Goal: Entertainment & Leisure: Consume media (video, audio)

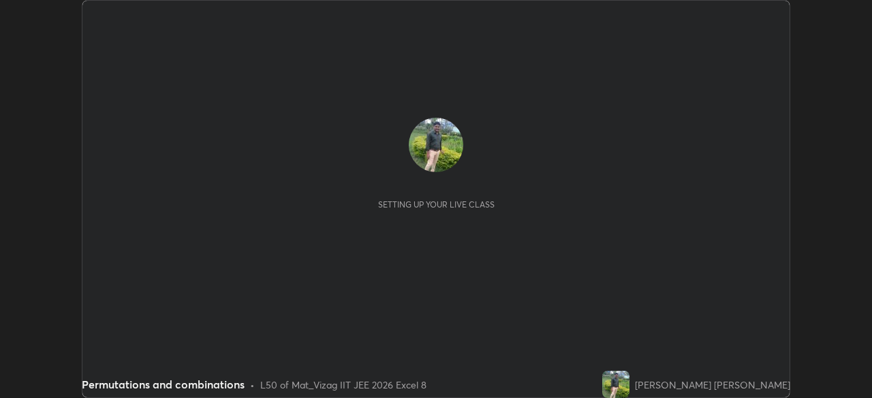
scroll to position [398, 871]
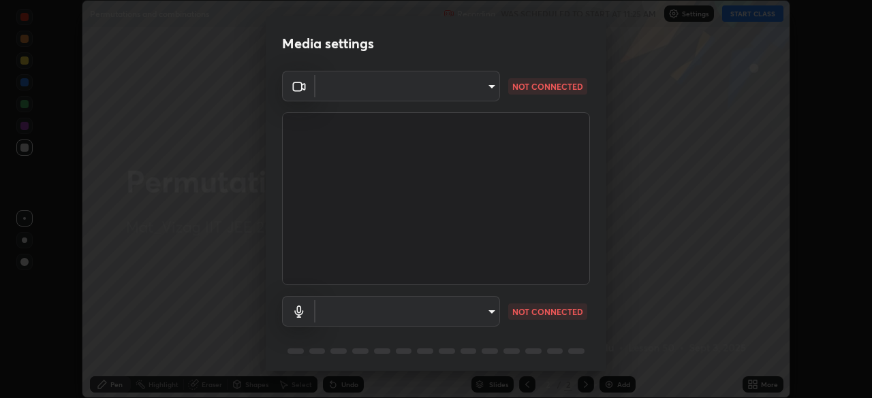
type input "cce9b67fa479fc088f071f13ccfce14e23d766b55a58e29726bfee3f33c1f2ec"
type input "649cca0d95ee6f2aa2e6b6501db67f55f82abbb4c393c1962fa41aa27a59b468"
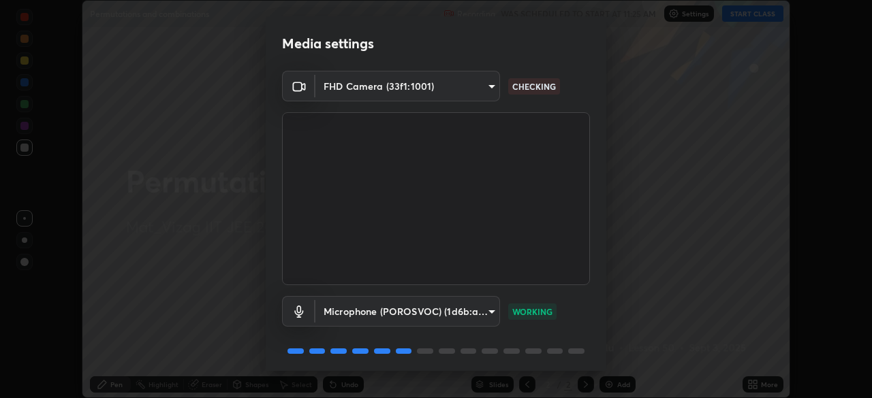
scroll to position [48, 0]
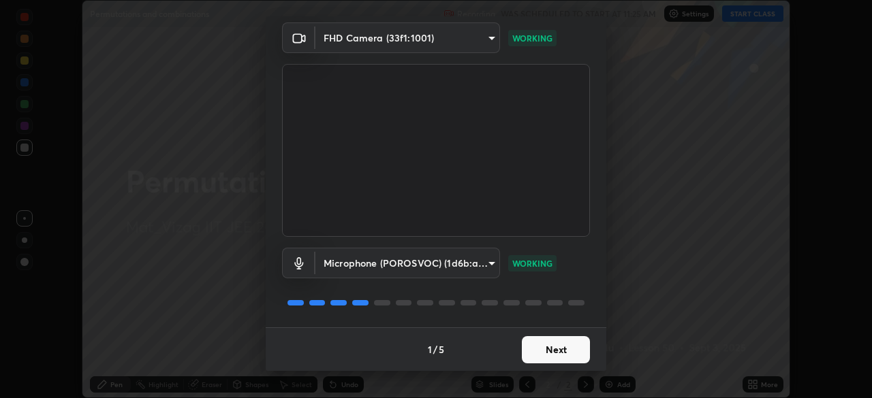
click at [560, 349] on button "Next" at bounding box center [556, 349] width 68 height 27
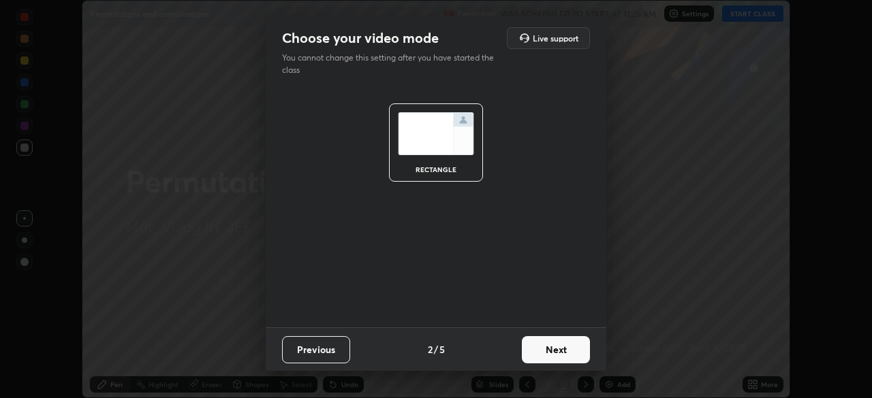
click at [565, 354] on button "Next" at bounding box center [556, 349] width 68 height 27
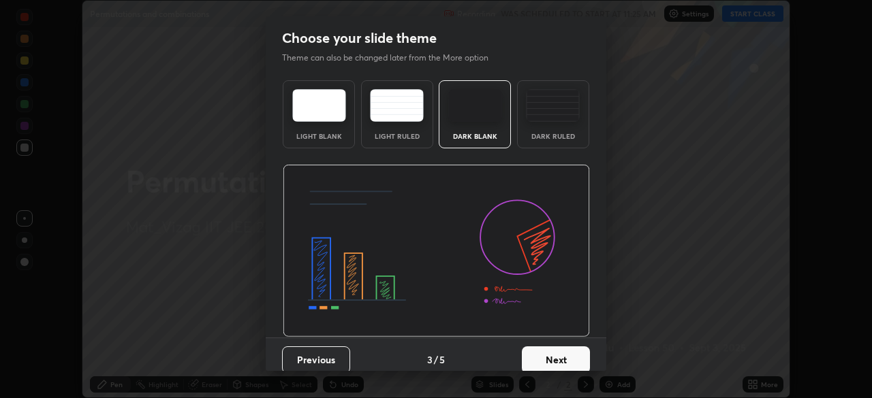
click at [565, 359] on button "Next" at bounding box center [556, 360] width 68 height 27
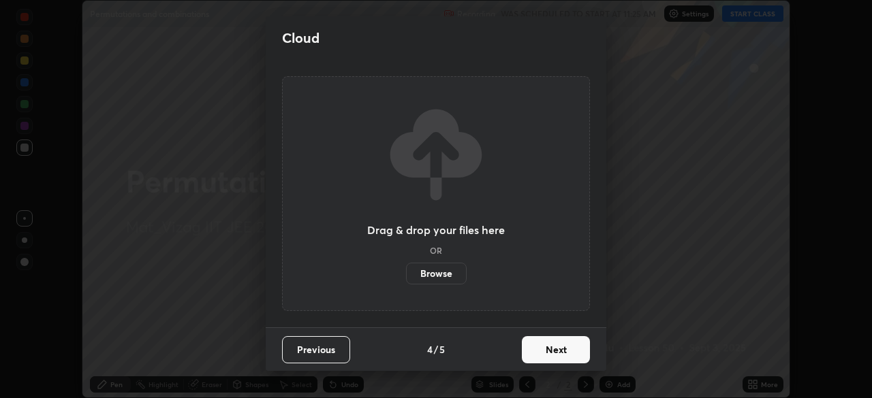
click at [565, 354] on button "Next" at bounding box center [556, 349] width 68 height 27
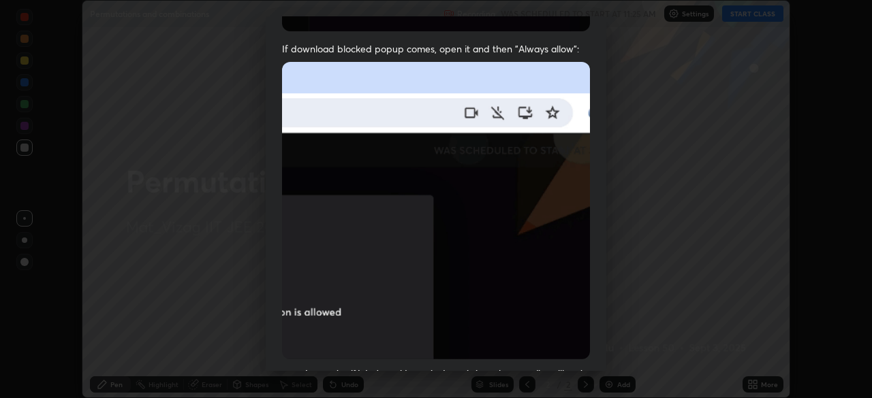
scroll to position [261, 0]
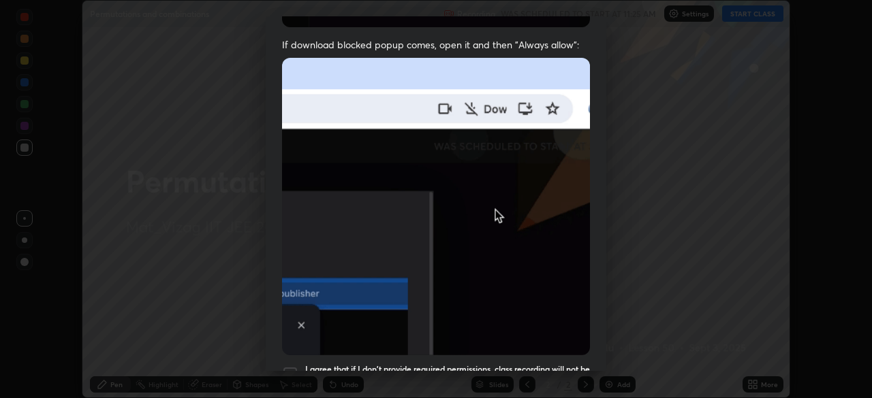
click at [291, 368] on div at bounding box center [290, 374] width 16 height 16
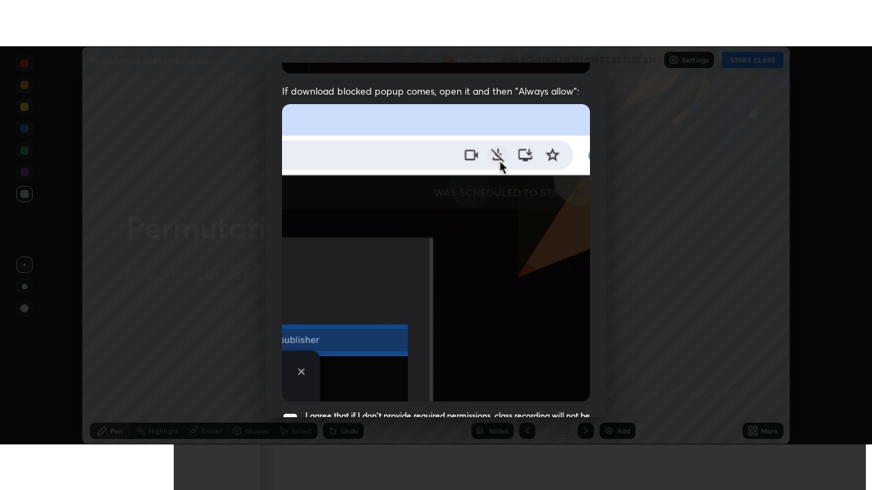
scroll to position [326, 0]
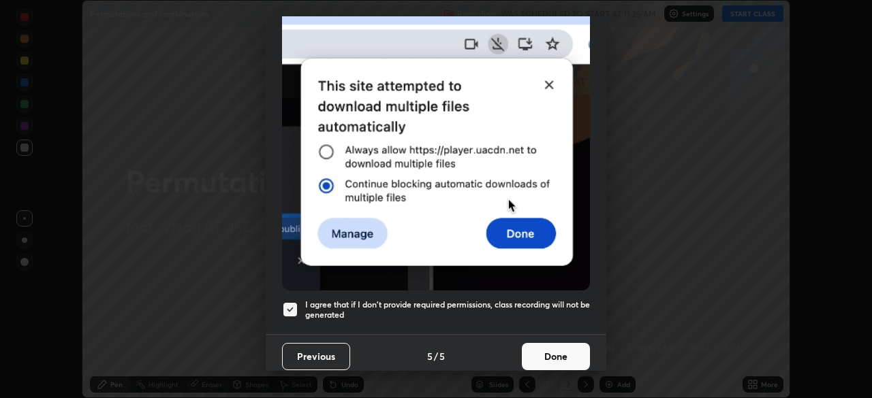
click at [550, 343] on button "Done" at bounding box center [556, 356] width 68 height 27
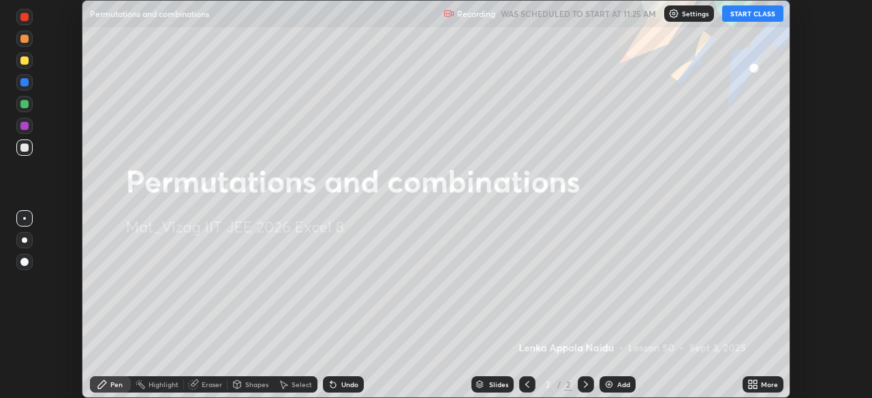
click at [750, 385] on icon at bounding box center [752, 384] width 11 height 11
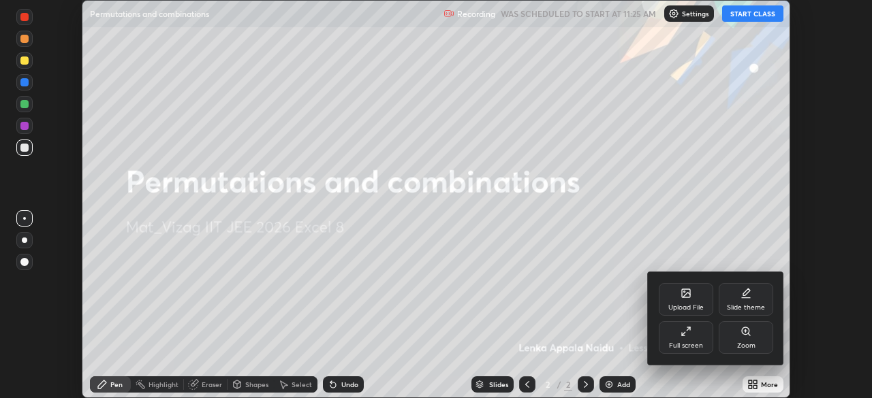
click at [682, 335] on icon at bounding box center [683, 333] width 3 height 3
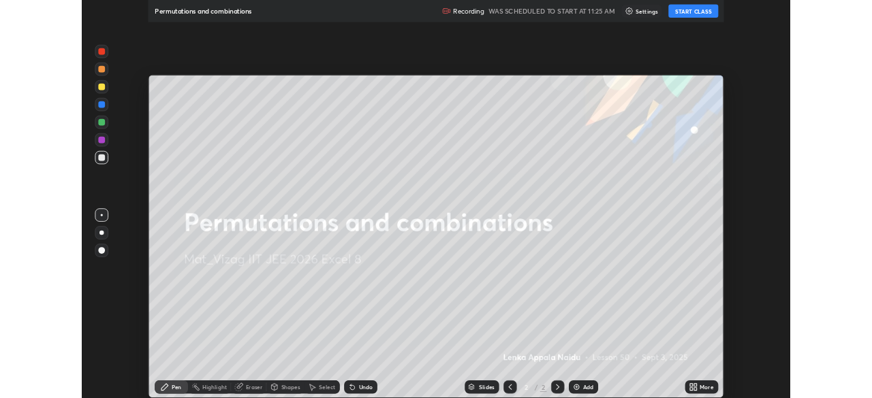
scroll to position [490, 872]
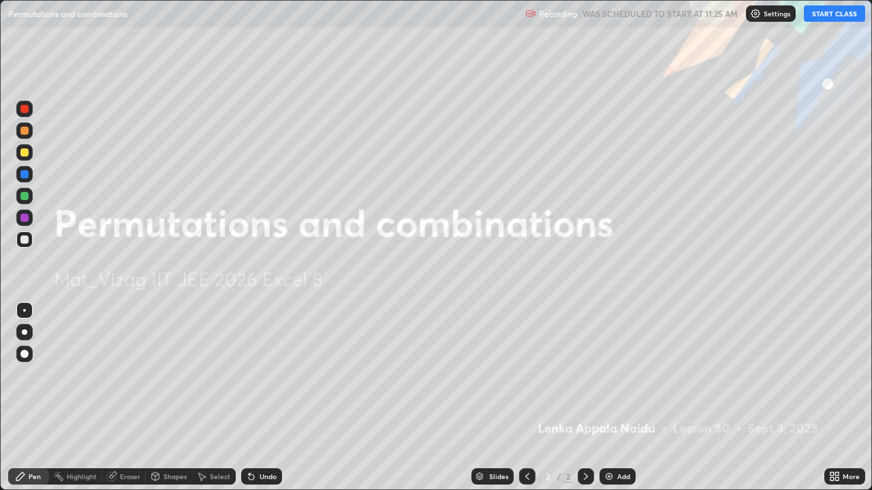
click at [609, 398] on img at bounding box center [608, 476] width 11 height 11
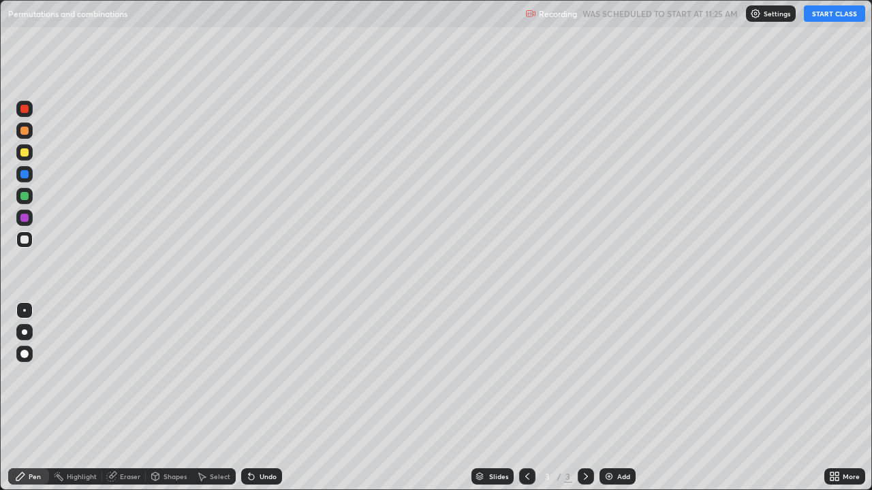
click at [826, 13] on button "START CLASS" at bounding box center [834, 13] width 61 height 16
click at [122, 398] on div "Eraser" at bounding box center [130, 476] width 20 height 7
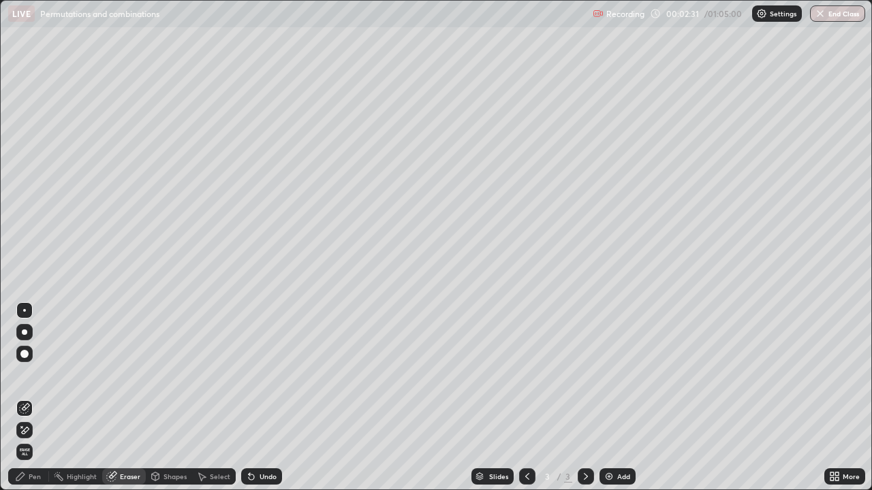
click at [32, 398] on div "Pen" at bounding box center [35, 476] width 12 height 7
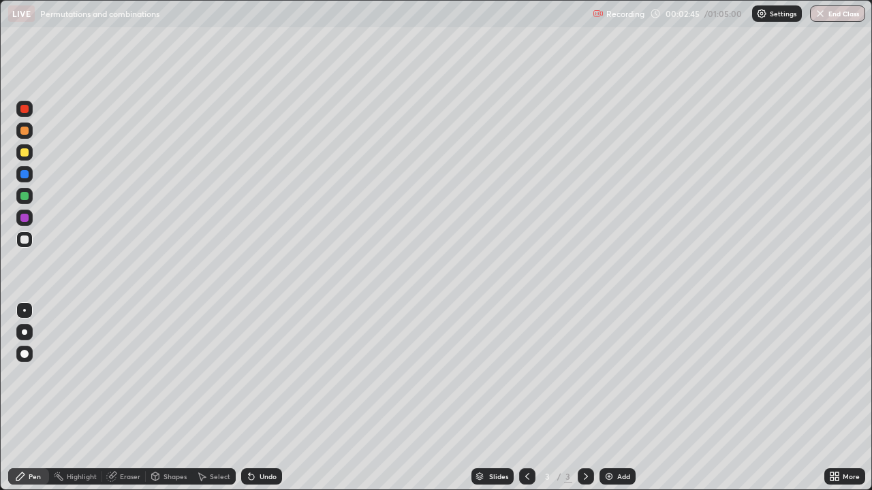
click at [124, 398] on div "Eraser" at bounding box center [130, 476] width 20 height 7
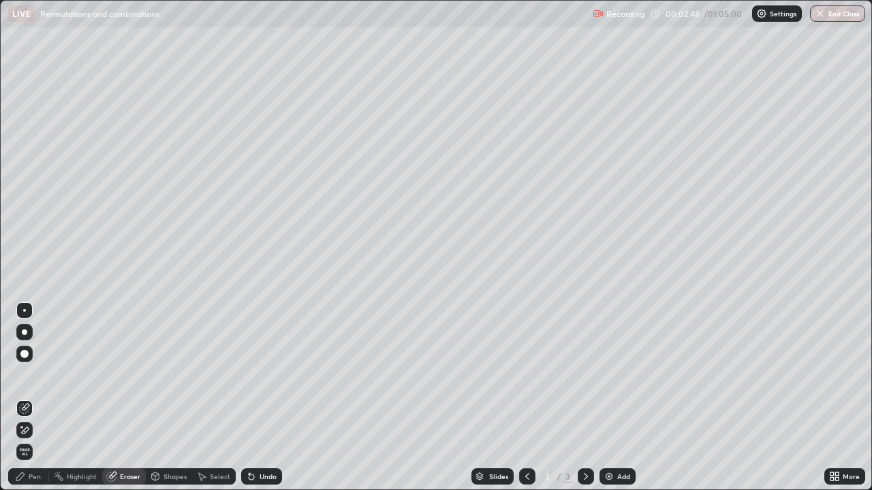
click at [30, 398] on div at bounding box center [24, 430] width 16 height 16
click at [27, 398] on div "Pen" at bounding box center [28, 477] width 41 height 16
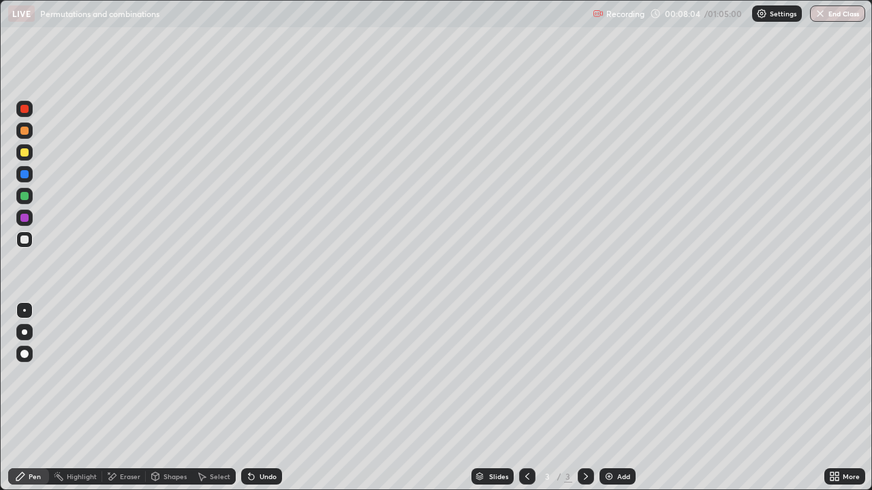
click at [605, 398] on img at bounding box center [608, 476] width 11 height 11
click at [610, 398] on img at bounding box center [608, 476] width 11 height 11
click at [613, 398] on div "Add" at bounding box center [617, 477] width 36 height 16
click at [122, 398] on div "Eraser" at bounding box center [130, 476] width 20 height 7
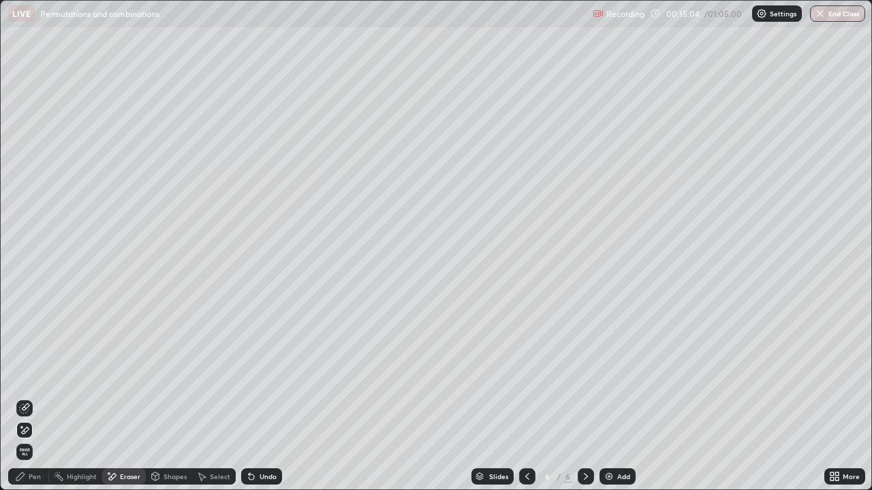
click at [42, 398] on div "Pen" at bounding box center [28, 477] width 41 height 16
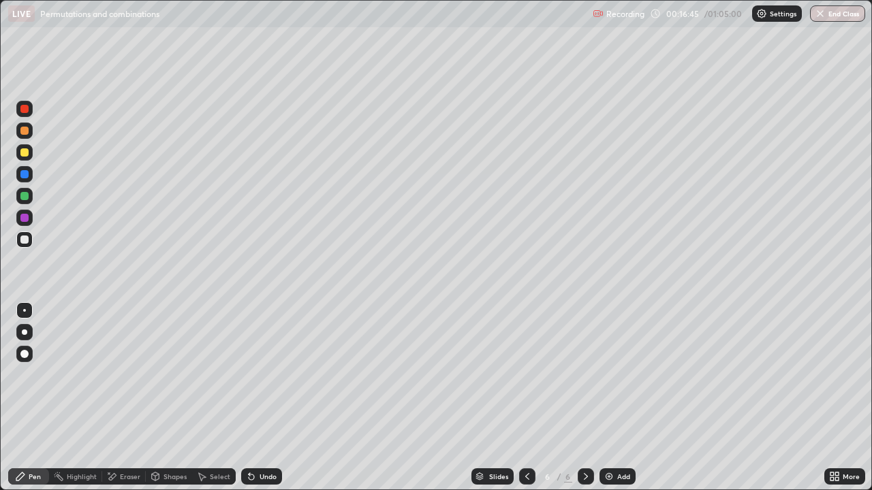
click at [608, 398] on img at bounding box center [608, 476] width 11 height 11
click at [613, 398] on div "Add" at bounding box center [617, 477] width 36 height 16
click at [607, 398] on img at bounding box center [608, 476] width 11 height 11
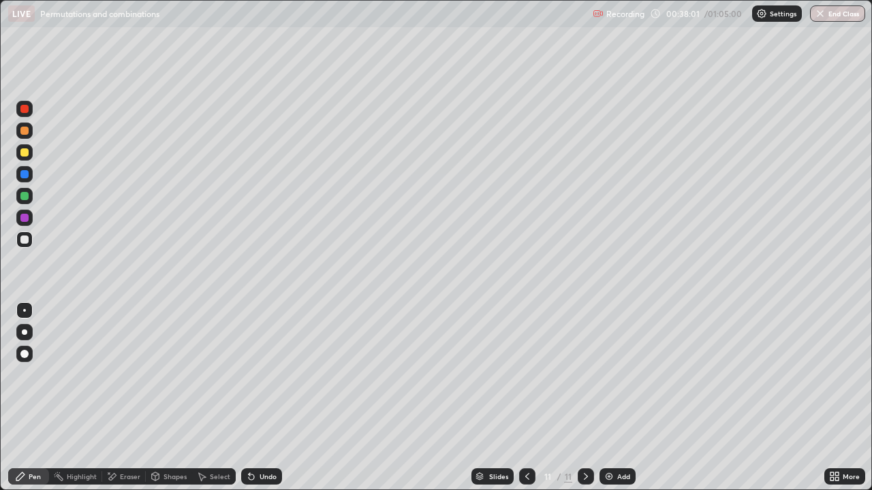
click at [525, 398] on icon at bounding box center [527, 476] width 11 height 11
click at [122, 398] on div "Eraser" at bounding box center [130, 476] width 20 height 7
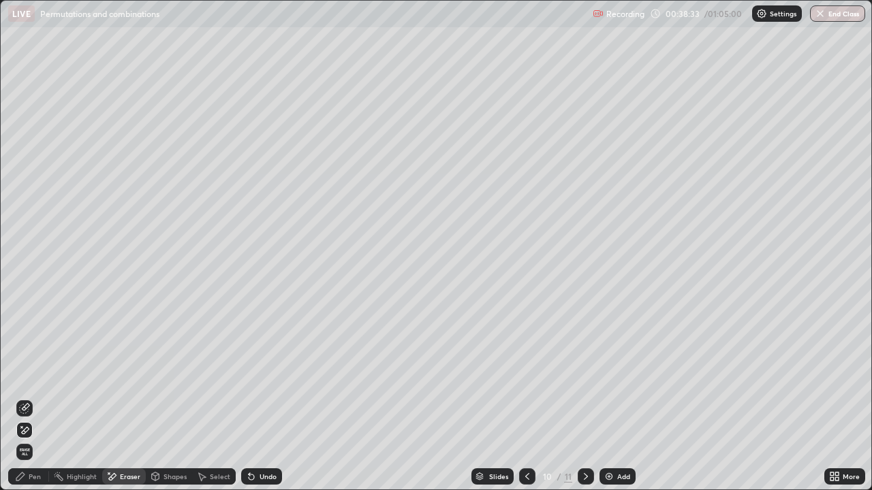
click at [40, 398] on div "Pen" at bounding box center [35, 476] width 12 height 7
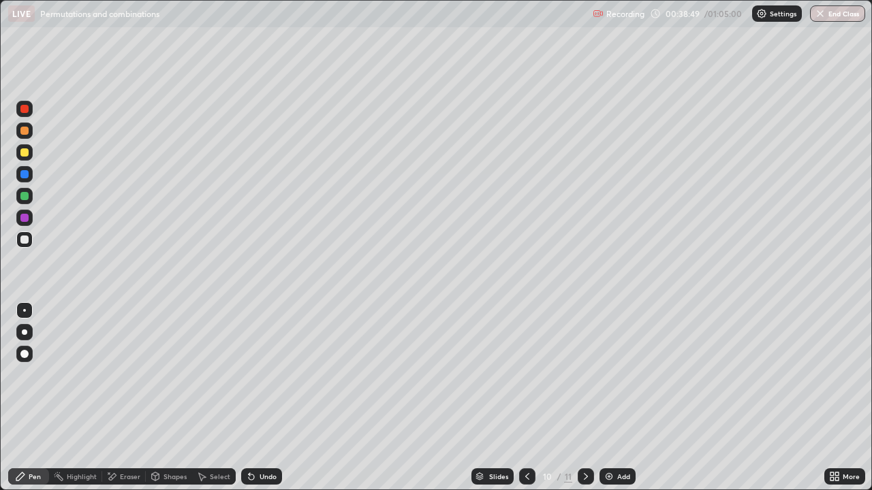
click at [607, 398] on img at bounding box center [608, 476] width 11 height 11
click at [523, 398] on icon at bounding box center [527, 476] width 11 height 11
click at [582, 398] on div at bounding box center [585, 477] width 16 height 16
click at [584, 398] on icon at bounding box center [585, 476] width 11 height 11
click at [526, 398] on icon at bounding box center [527, 476] width 11 height 11
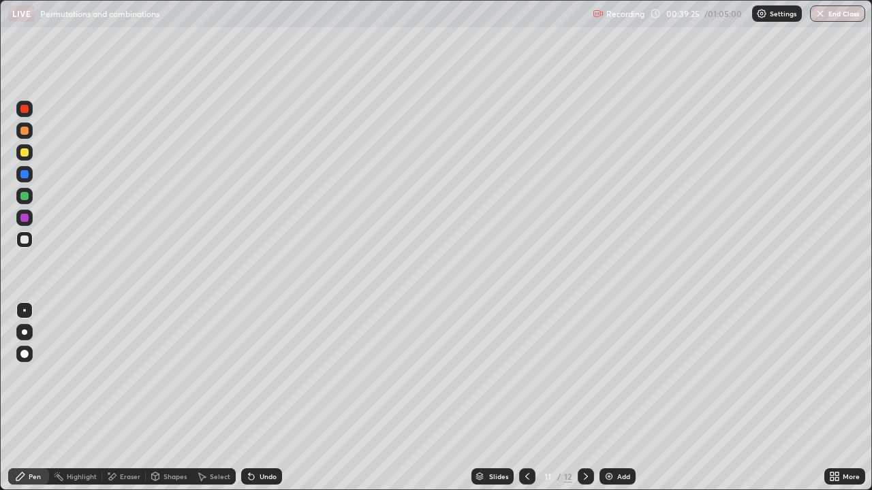
click at [526, 398] on icon at bounding box center [527, 476] width 11 height 11
click at [584, 398] on icon at bounding box center [585, 476] width 11 height 11
click at [586, 398] on icon at bounding box center [586, 476] width 4 height 7
click at [526, 398] on icon at bounding box center [527, 476] width 4 height 7
click at [522, 398] on div at bounding box center [527, 477] width 16 height 16
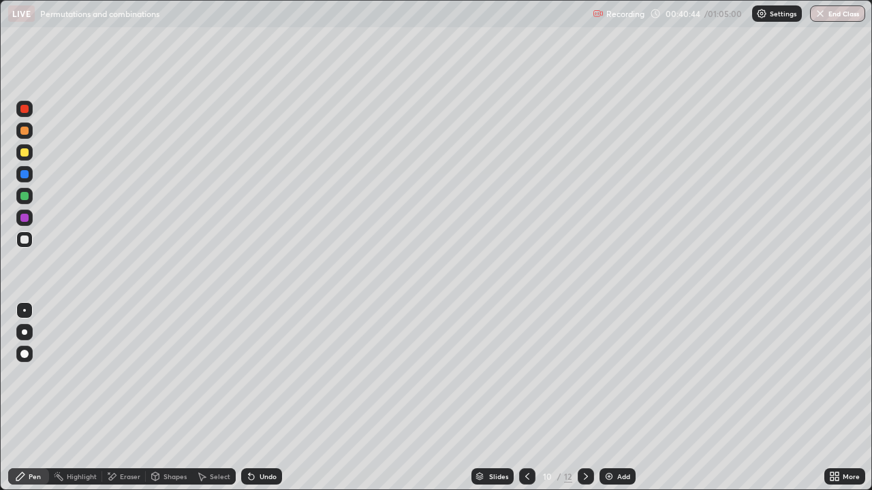
click at [586, 398] on icon at bounding box center [585, 476] width 11 height 11
click at [612, 398] on img at bounding box center [608, 476] width 11 height 11
click at [584, 398] on icon at bounding box center [586, 476] width 4 height 7
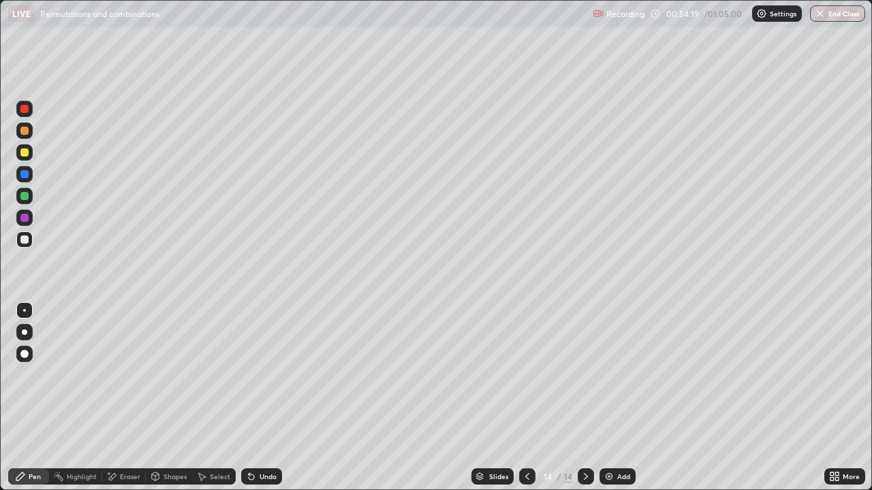
click at [605, 398] on img at bounding box center [608, 476] width 11 height 11
click at [128, 398] on div "Eraser" at bounding box center [130, 476] width 20 height 7
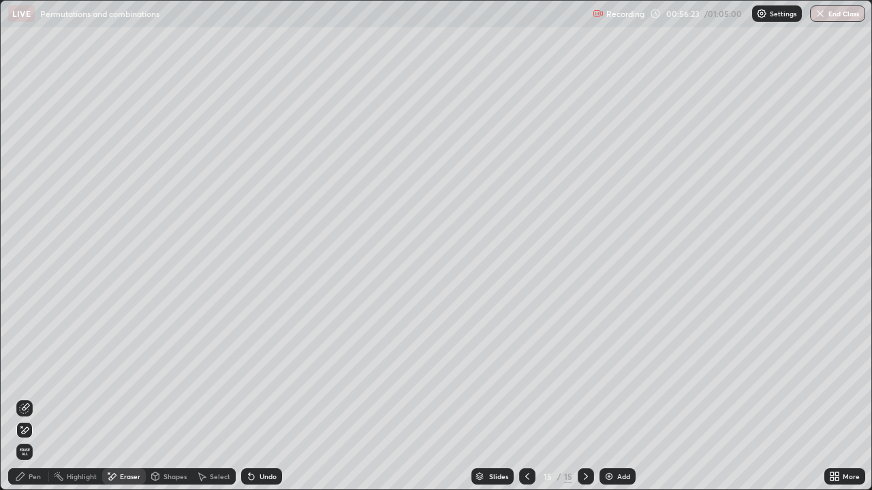
click at [31, 398] on div "Pen" at bounding box center [35, 476] width 12 height 7
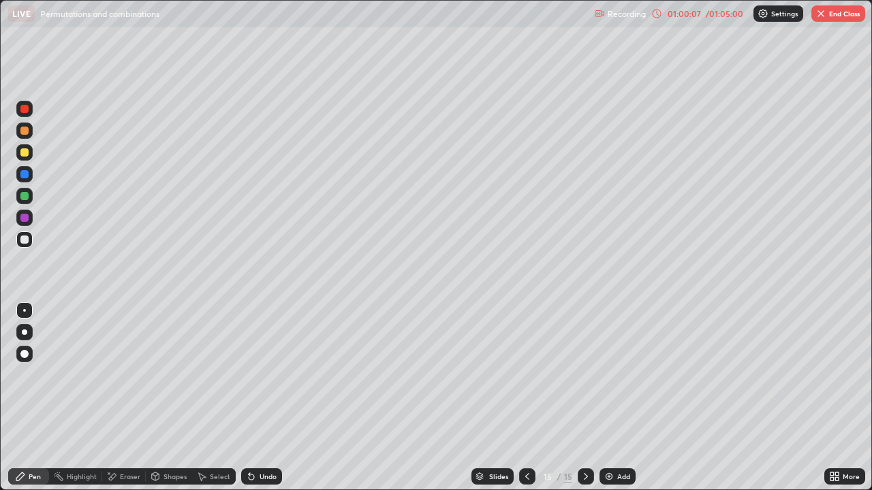
click at [818, 16] on img "button" at bounding box center [820, 13] width 11 height 11
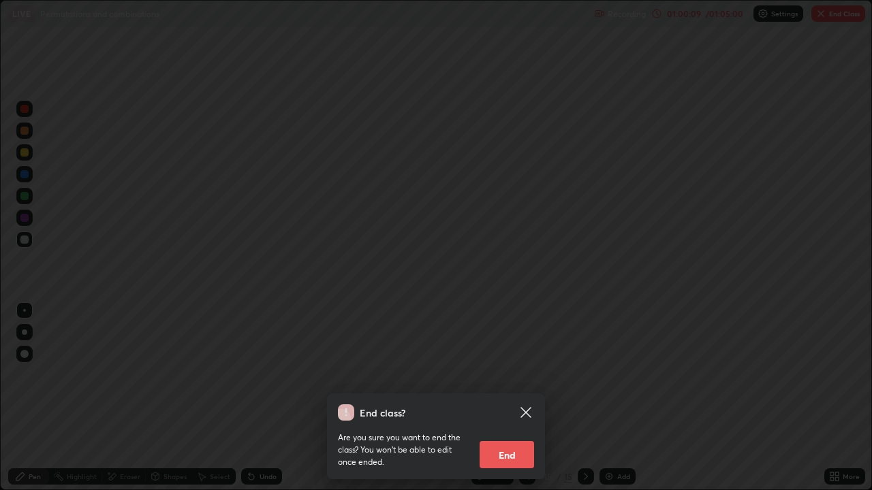
click at [506, 398] on button "End" at bounding box center [506, 454] width 54 height 27
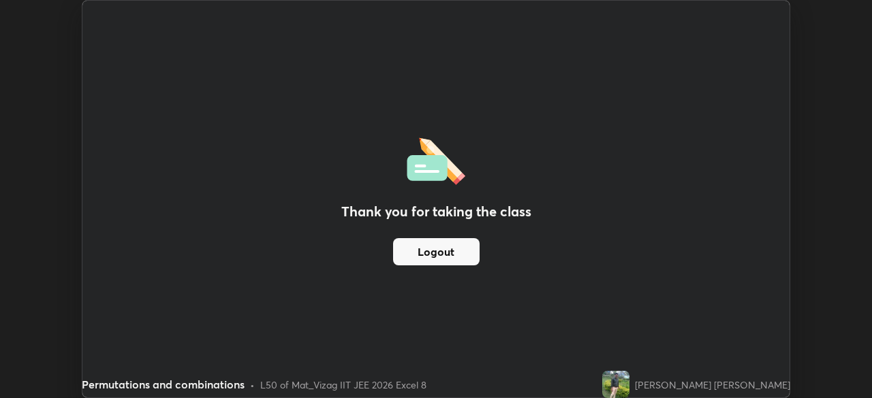
scroll to position [67701, 67227]
